Goal: Task Accomplishment & Management: Manage account settings

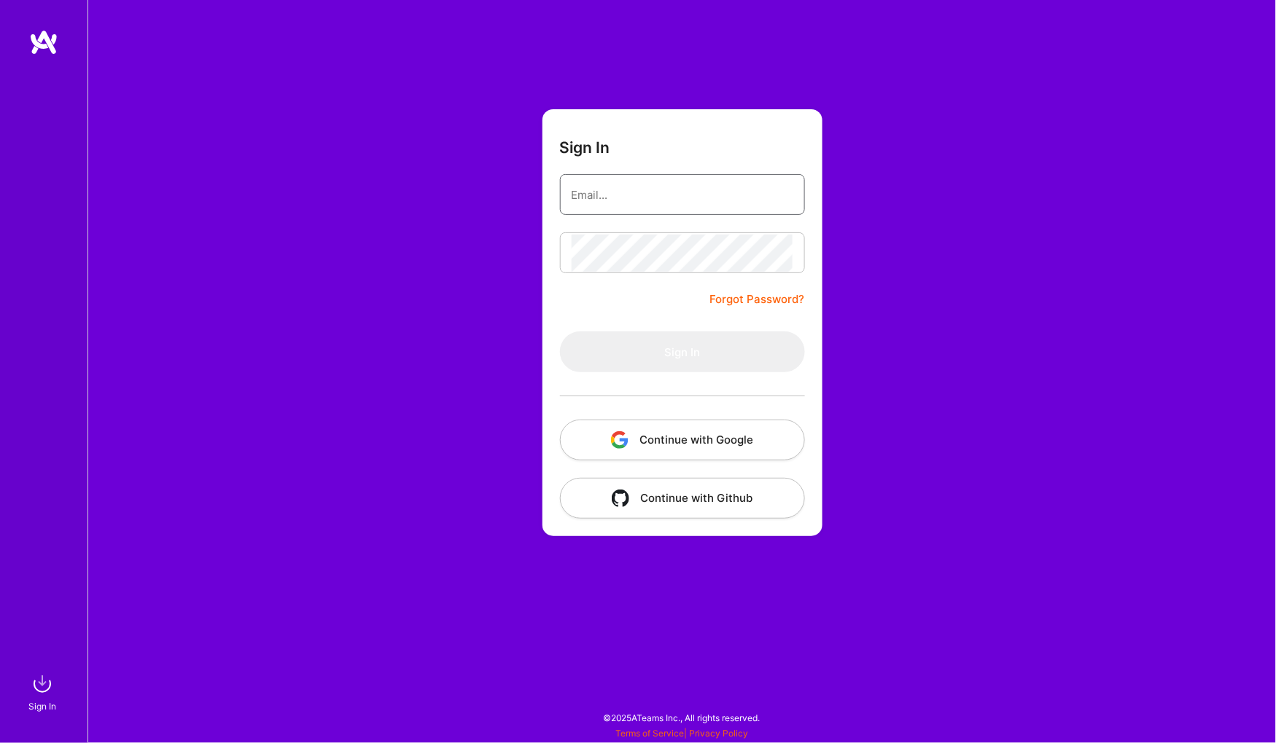
type input "[EMAIL_ADDRESS][DOMAIN_NAME]"
click at [682, 351] on button "Sign In" at bounding box center [682, 352] width 245 height 41
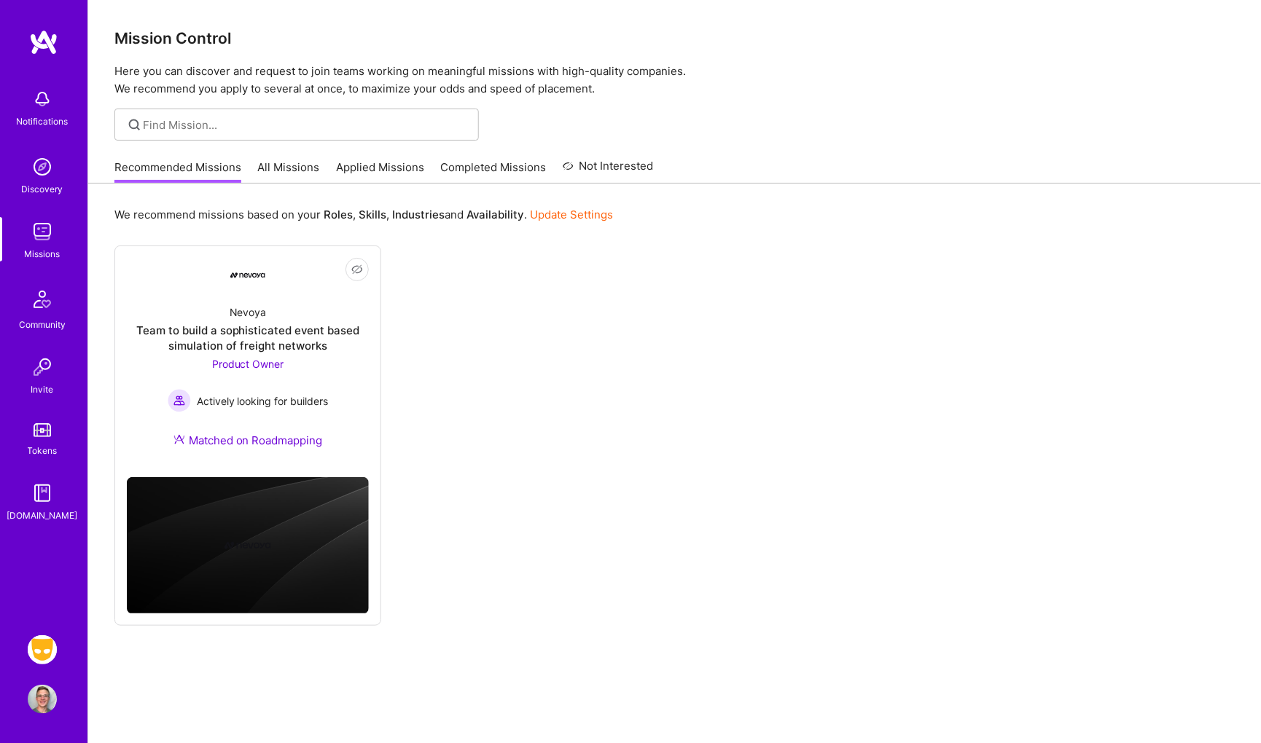
click at [44, 641] on img at bounding box center [42, 650] width 29 height 29
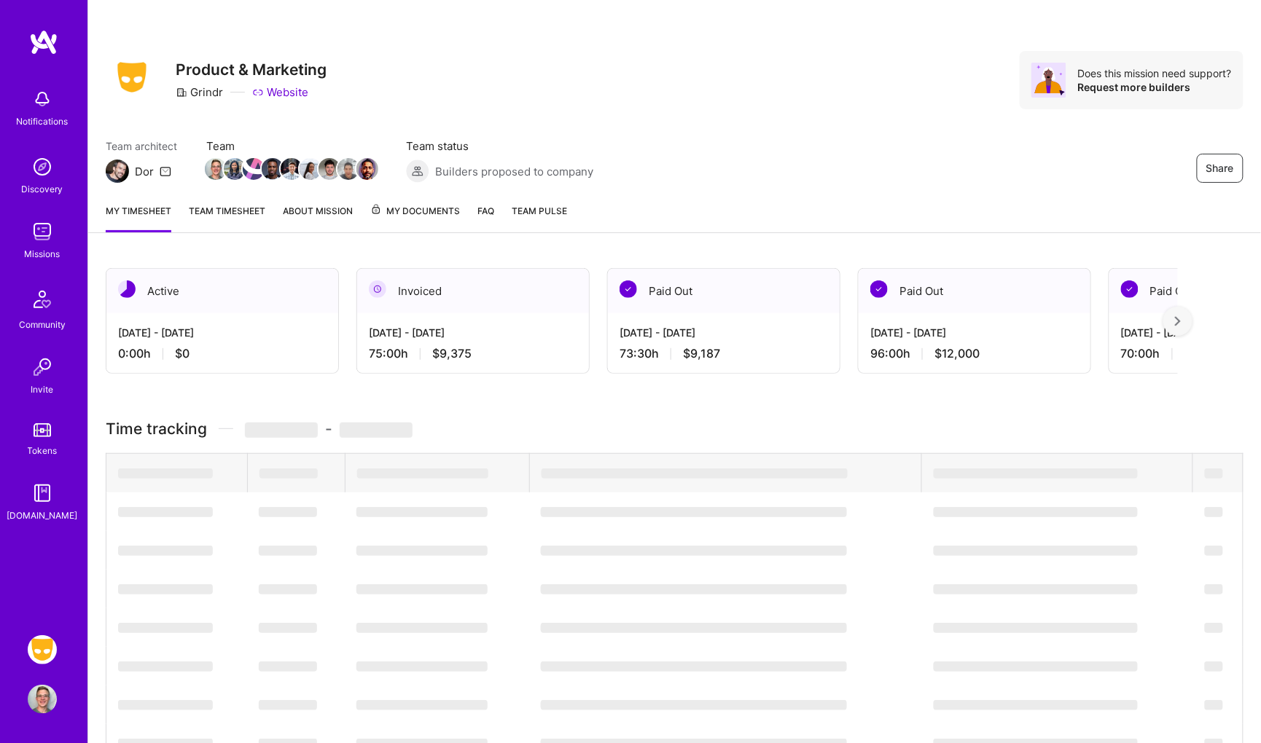
click at [30, 35] on img at bounding box center [43, 42] width 29 height 26
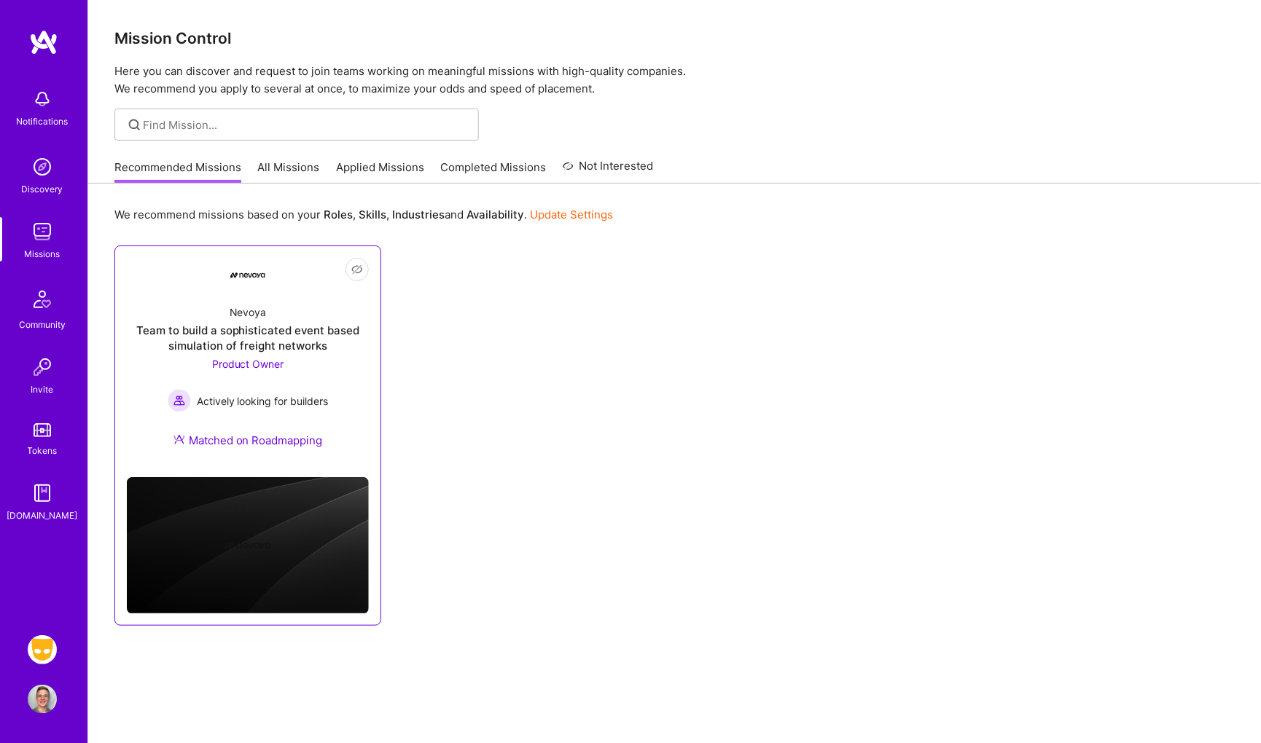
click at [242, 332] on div "Team to build a sophisticated event based simulation of freight networks" at bounding box center [248, 338] width 242 height 31
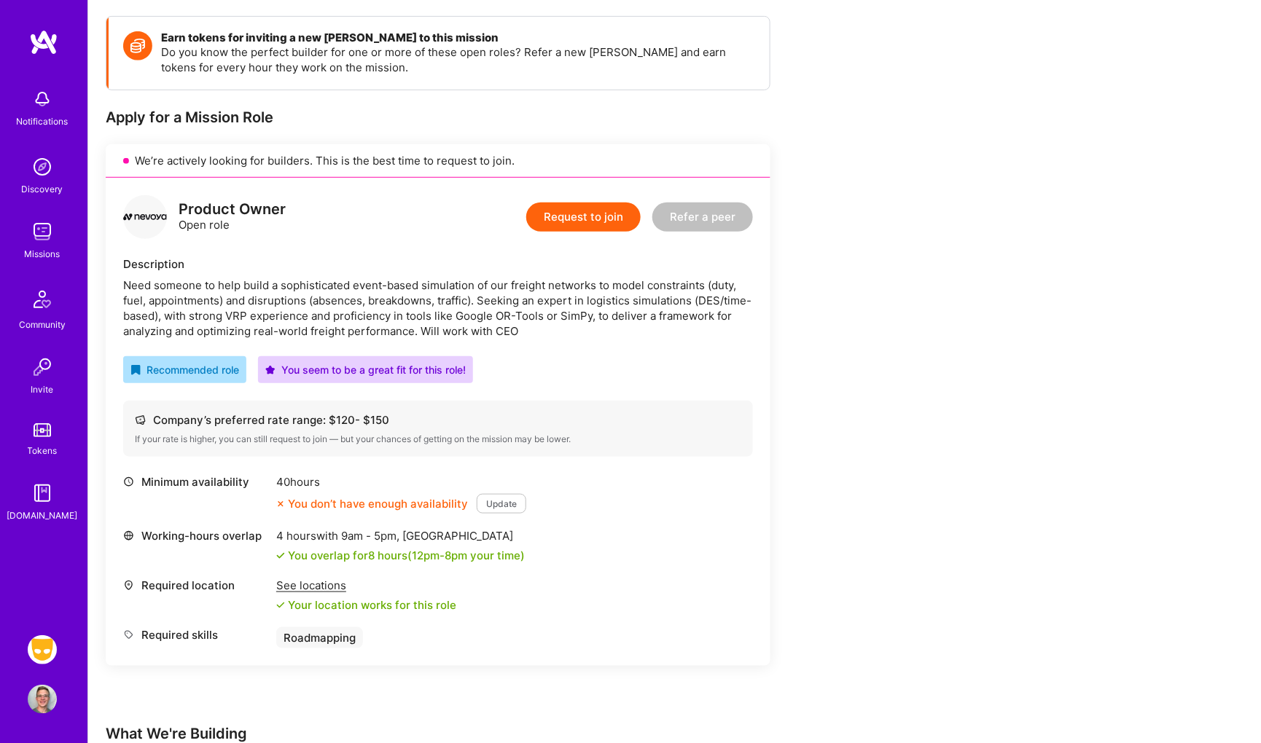
scroll to position [200, 0]
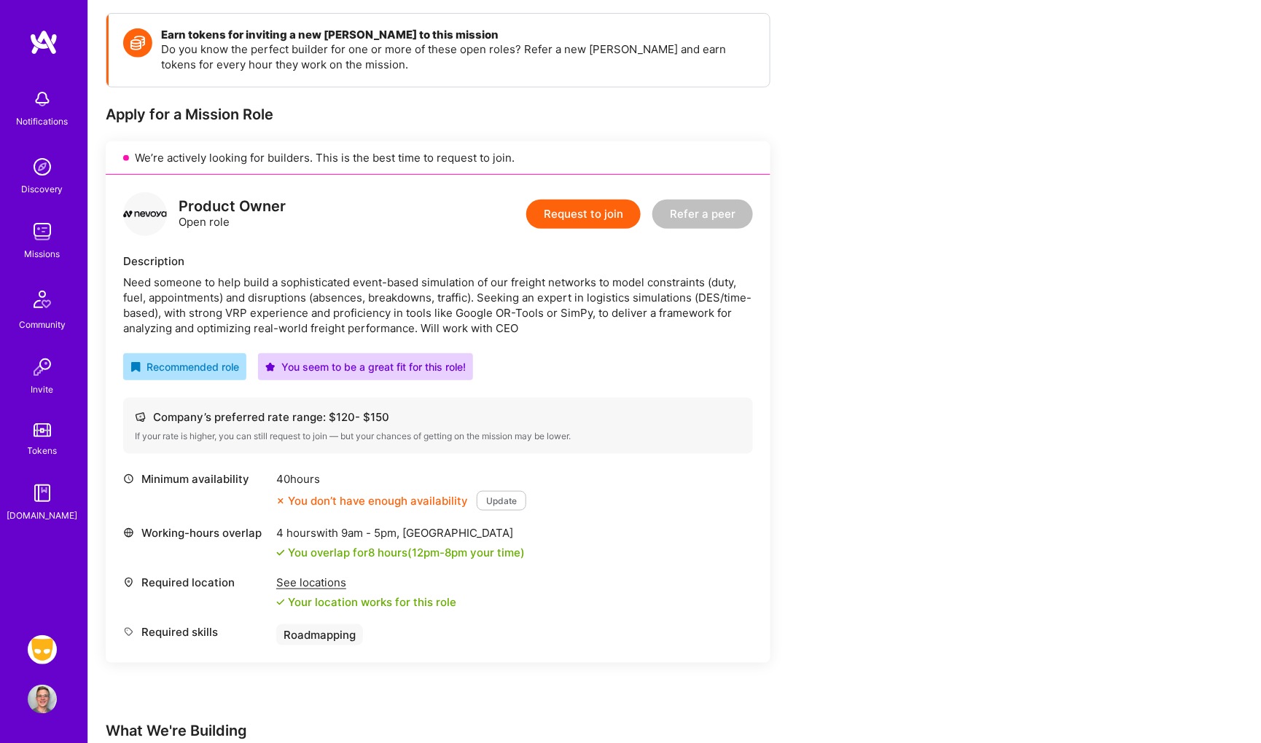
click at [45, 634] on div "Notifications Discovery Missions Community Invite Tokens [DOMAIN_NAME] Grindr: …" at bounding box center [43, 371] width 87 height 743
click at [41, 644] on img at bounding box center [42, 650] width 29 height 29
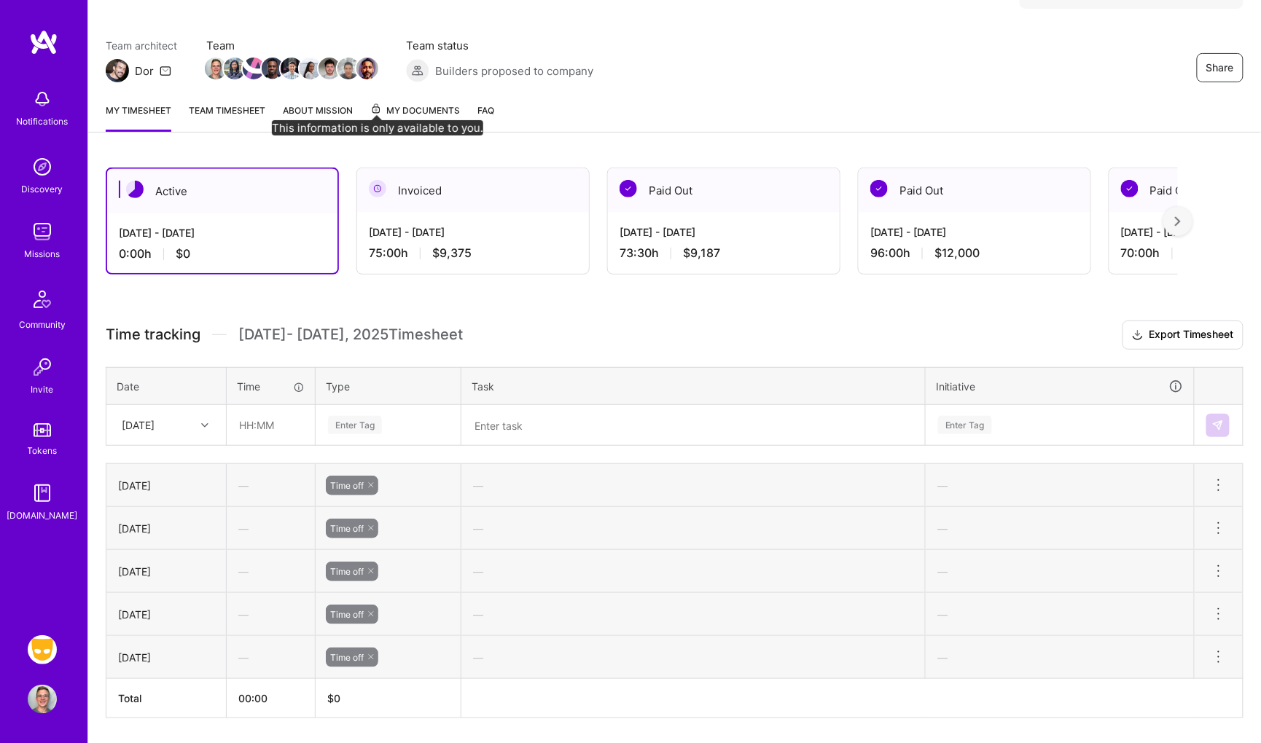
scroll to position [138, 0]
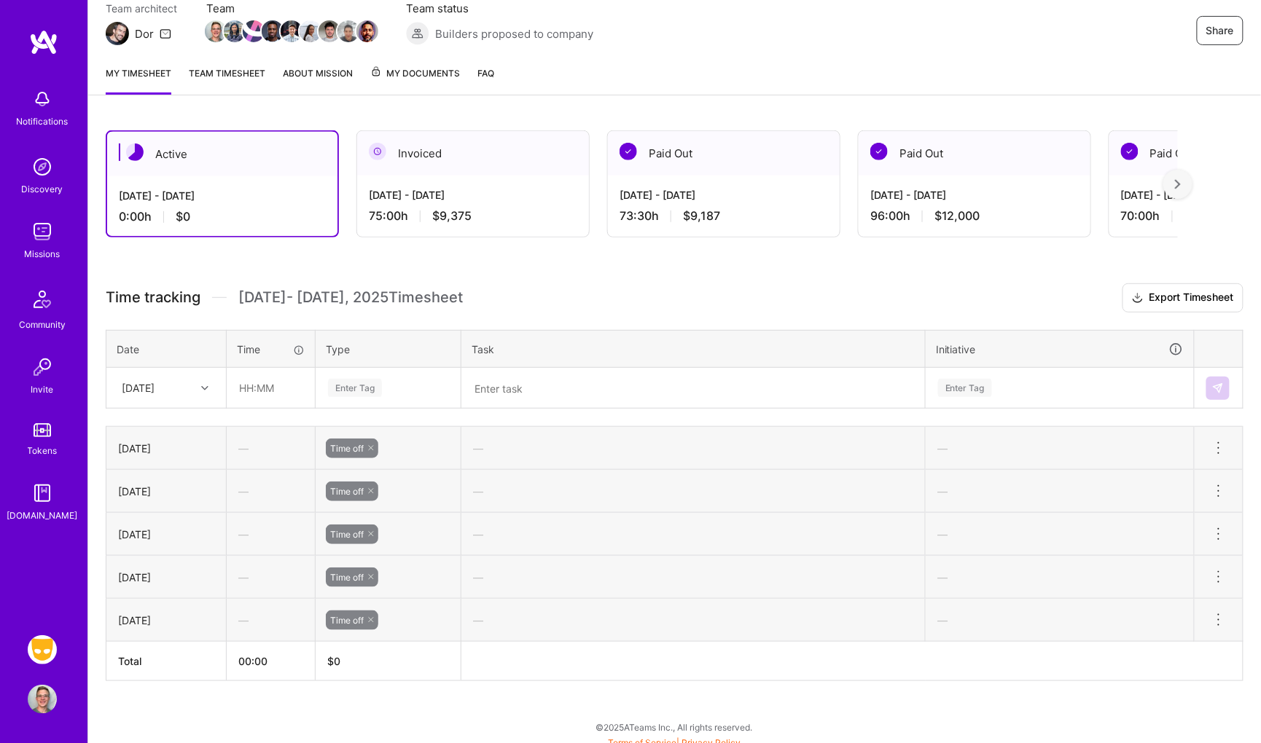
click at [467, 200] on div "[DATE] - [DATE] 75:00 h $9,375" at bounding box center [473, 206] width 232 height 60
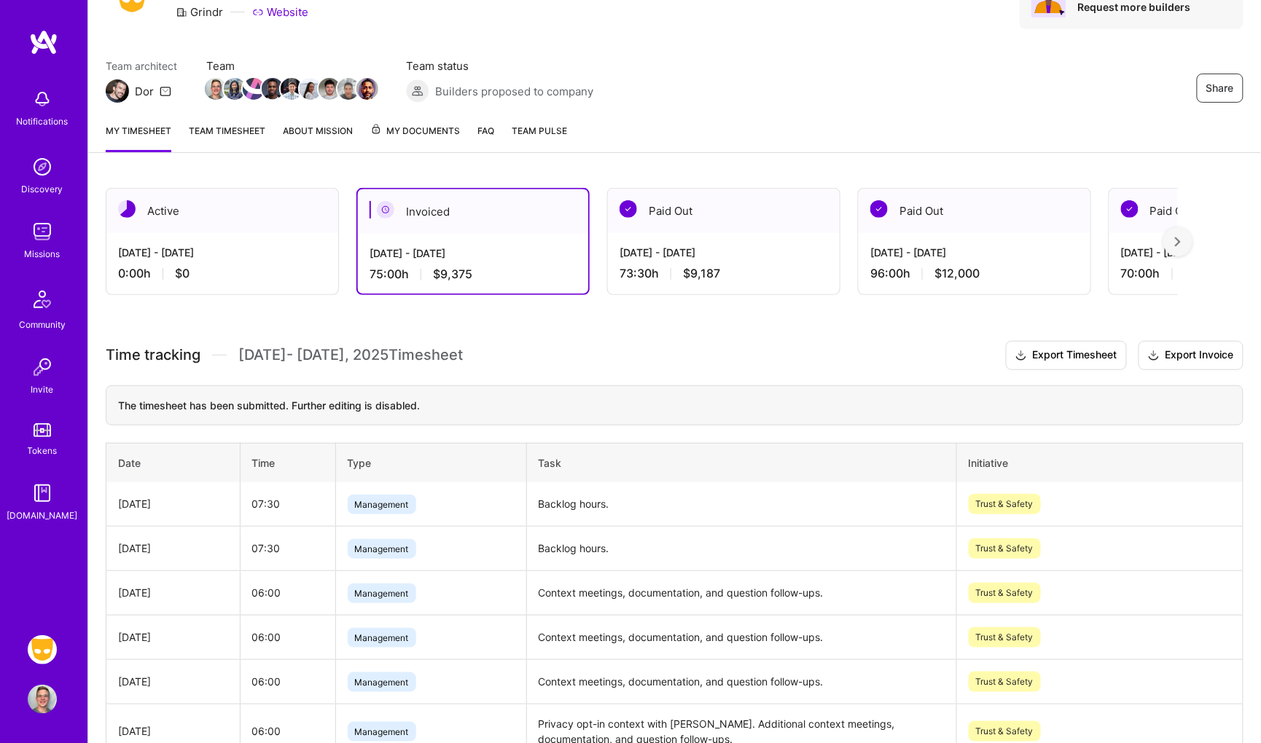
scroll to position [0, 0]
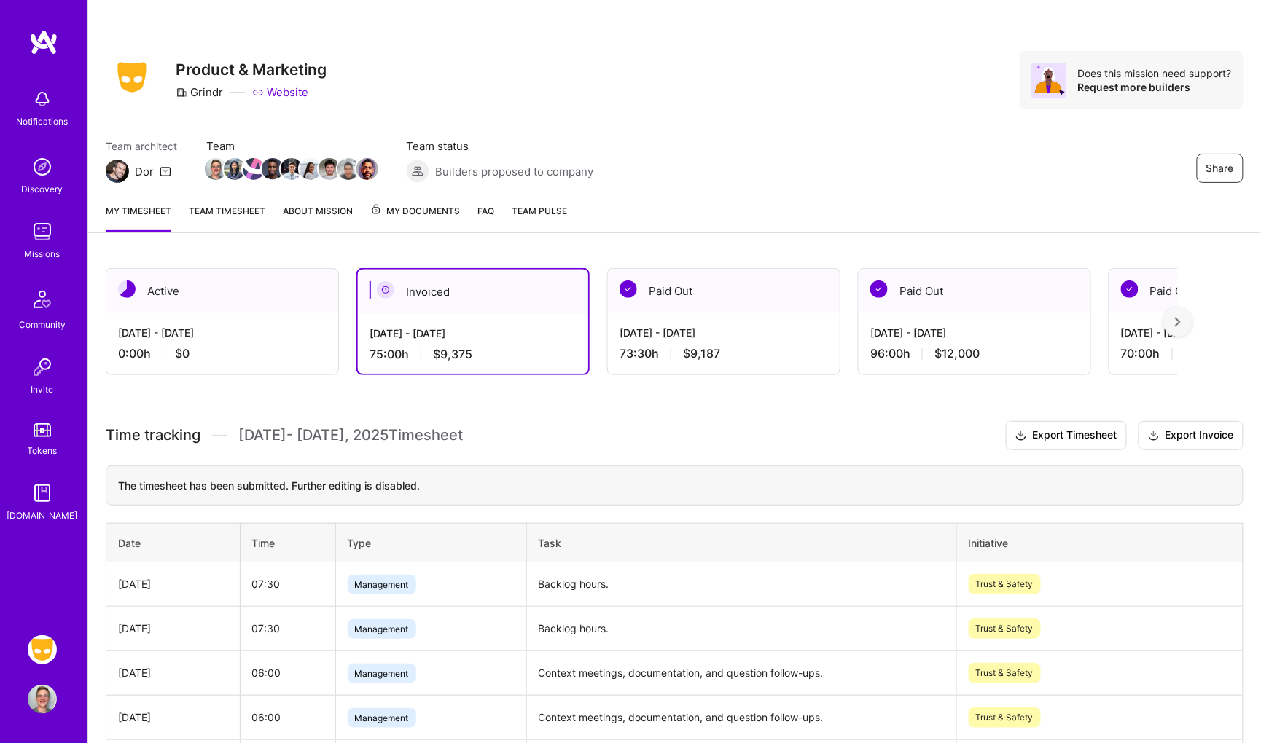
click at [263, 303] on div "Active" at bounding box center [222, 291] width 232 height 44
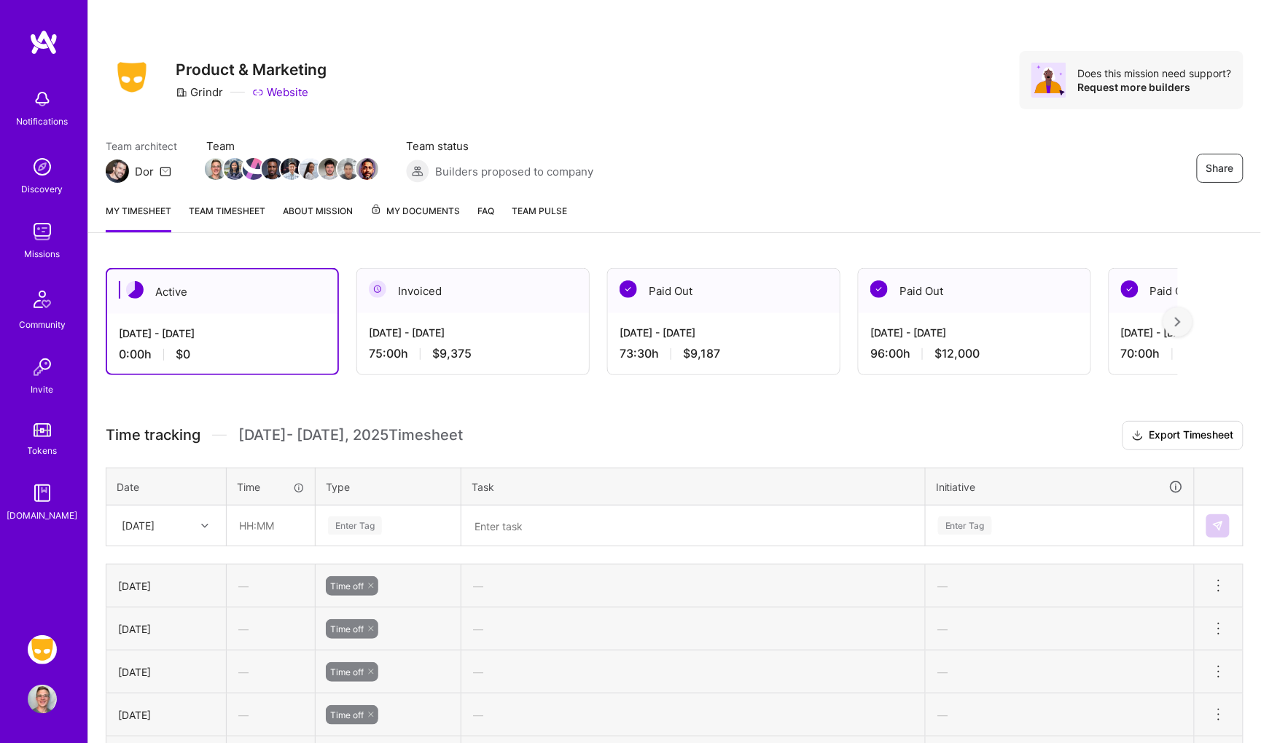
click at [275, 252] on div "Active [DATE] - [DATE] 0:00 h $0 Invoiced [DATE] - [DATE] 75:00 h $9,375 Paid O…" at bounding box center [674, 571] width 1173 height 640
